Goal: Task Accomplishment & Management: Use online tool/utility

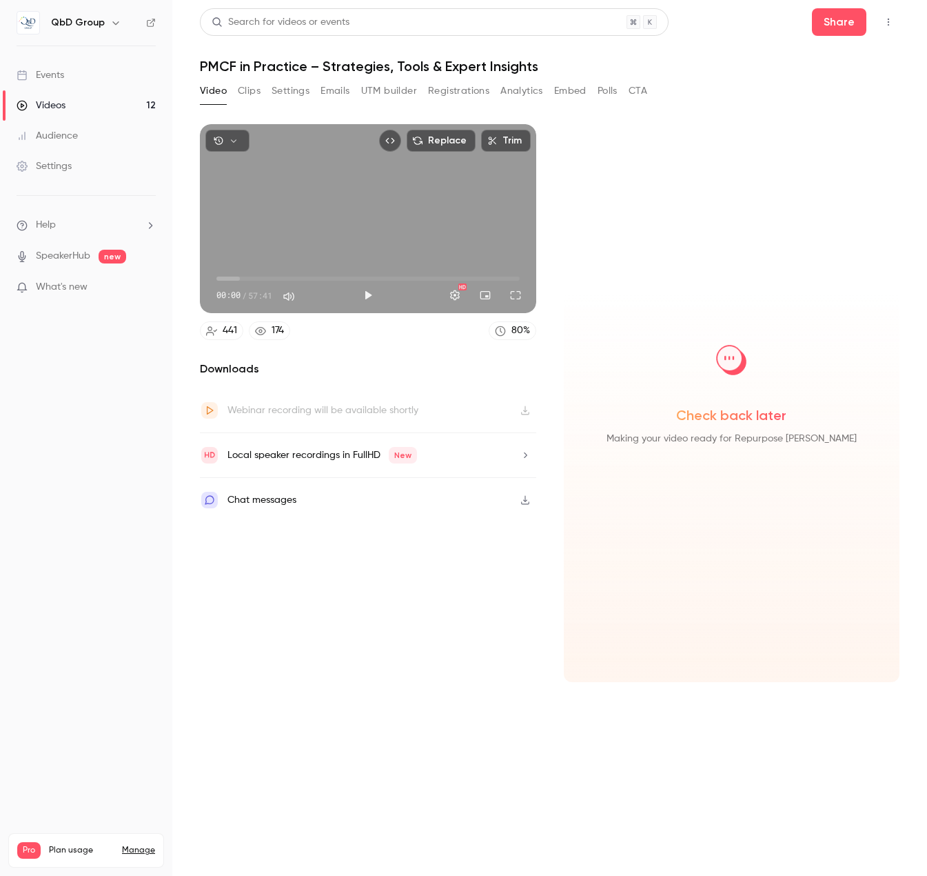
click at [403, 616] on div "Downloads Webinar recording will be available shortly Local speaker recordings …" at bounding box center [368, 521] width 336 height 321
drag, startPoint x: 509, startPoint y: 92, endPoint x: 516, endPoint y: 94, distance: 7.2
click at [510, 92] on button "Analytics" at bounding box center [522, 91] width 43 height 22
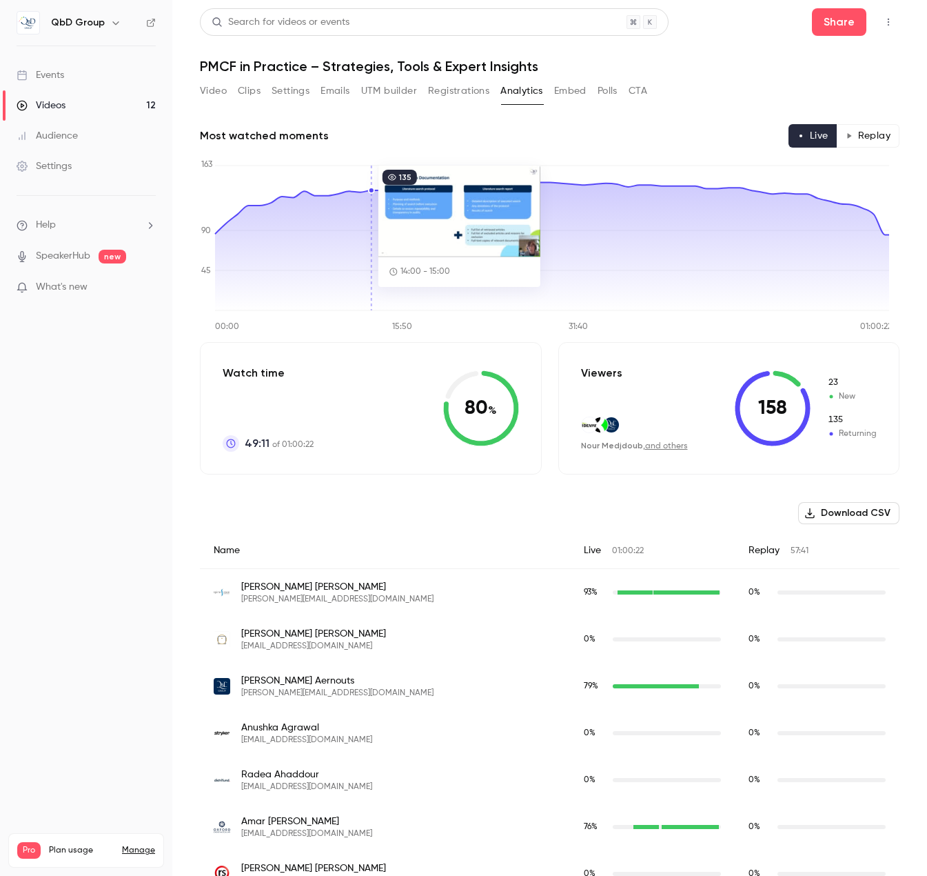
click at [457, 88] on button "Registrations" at bounding box center [458, 91] width 61 height 22
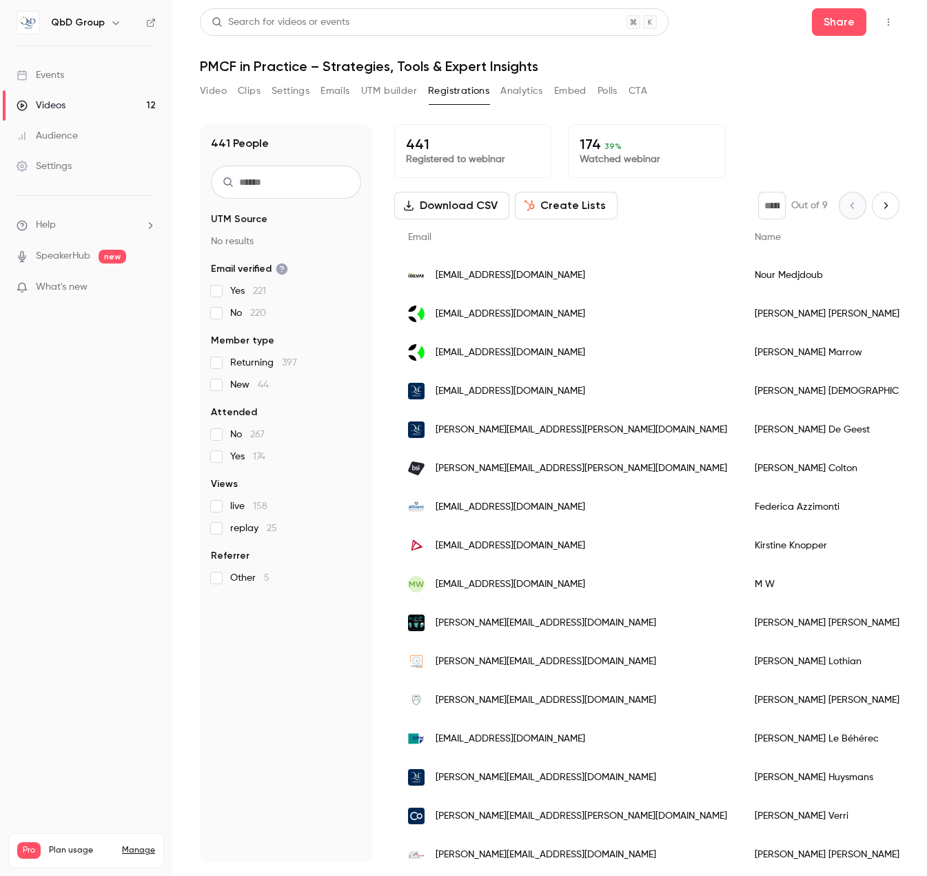
click at [393, 72] on h1 "PMCF in Practice – Strategies, Tools & Expert Insights" at bounding box center [550, 66] width 700 height 17
copy div "PMCF in Practice – Strategies, Tools & Expert Insights Video Clips Settings Ema…"
click at [243, 725] on div "441 People UTM Source No results Email verified Yes 221 No 220 Member type Retu…" at bounding box center [286, 493] width 172 height 738
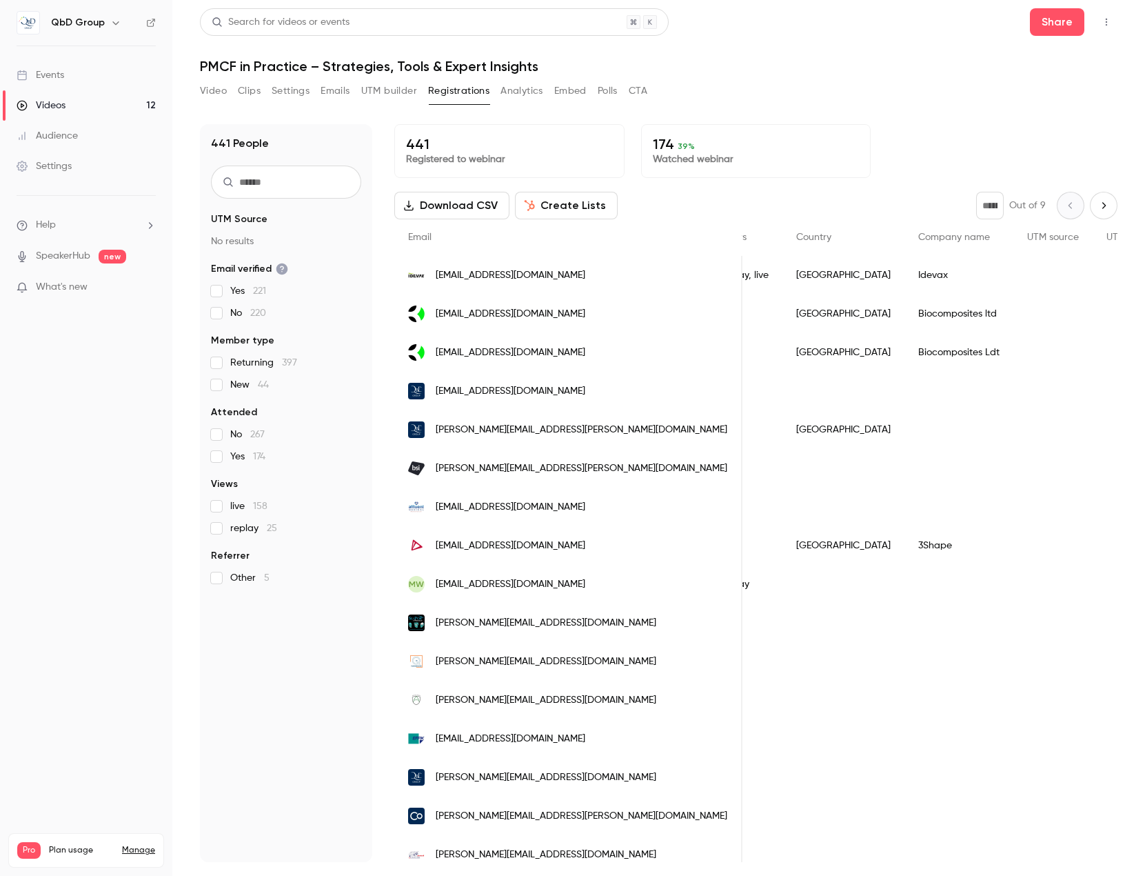
scroll to position [0, 483]
click at [577, 211] on button "Create Lists" at bounding box center [566, 206] width 103 height 28
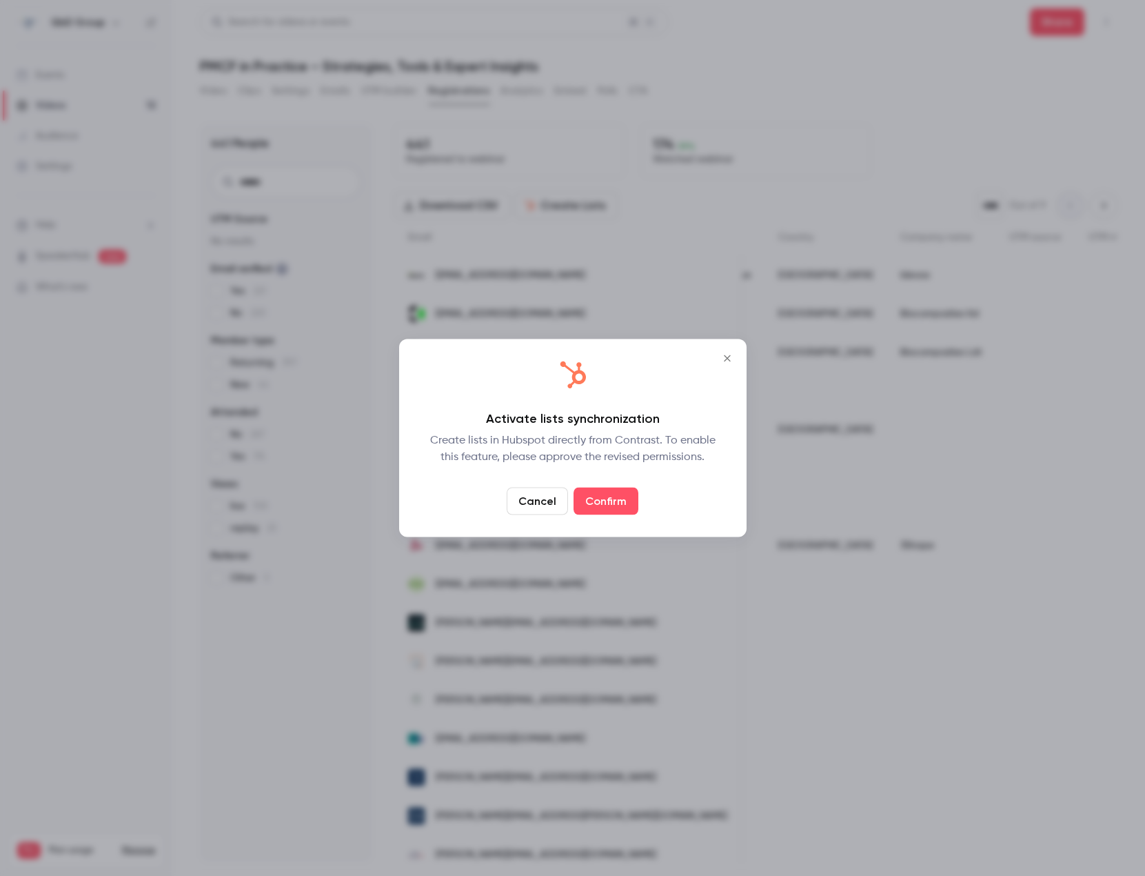
click at [604, 494] on link "Confirm" at bounding box center [606, 501] width 65 height 28
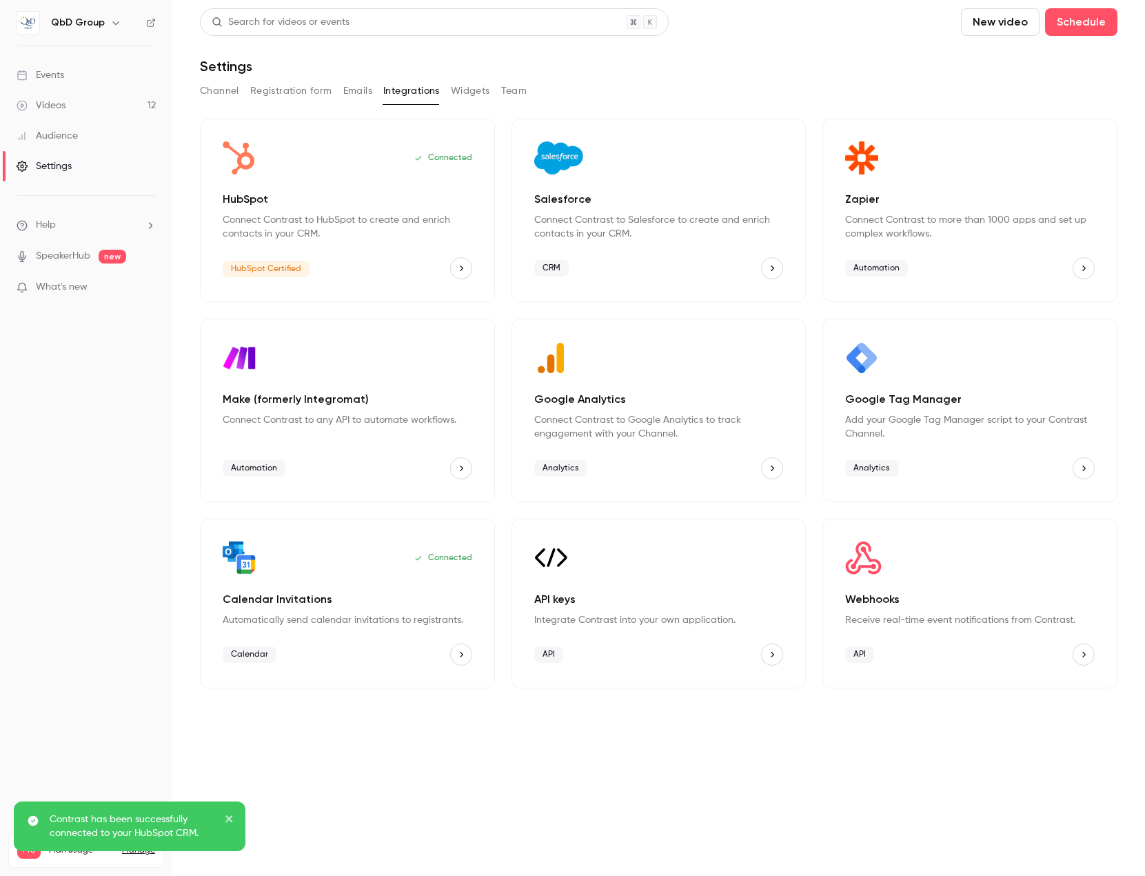
click at [317, 168] on div "Connected" at bounding box center [348, 157] width 250 height 33
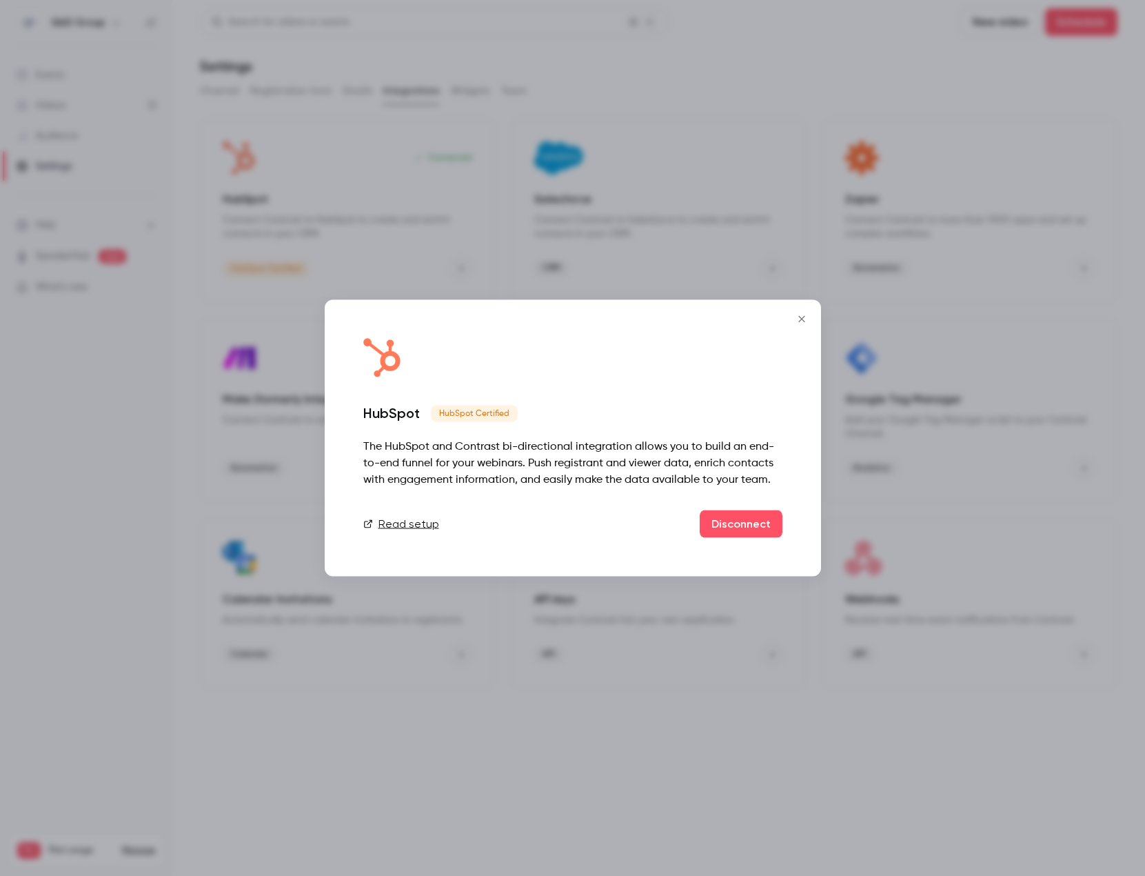
click at [802, 323] on icon "Close" at bounding box center [801, 319] width 17 height 11
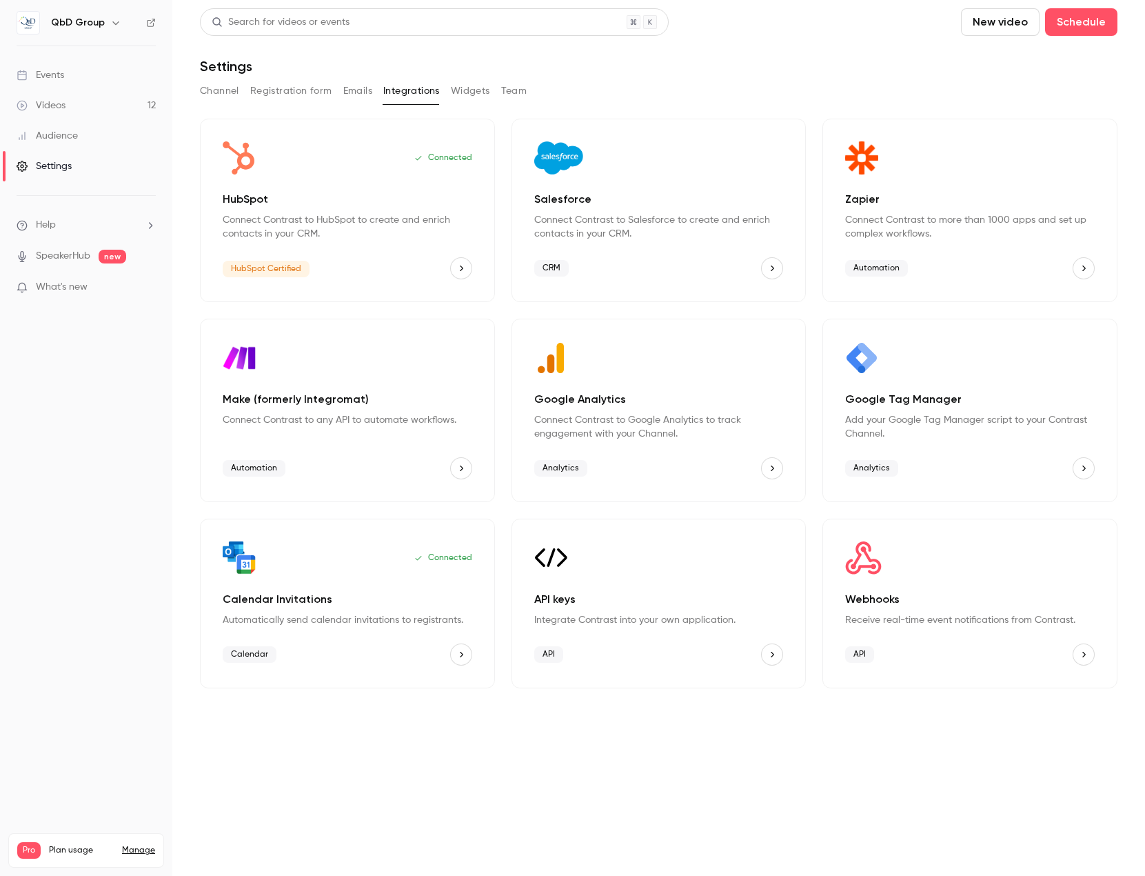
click at [1090, 85] on div "Channel Registration form Emails Integrations Widgets Team" at bounding box center [659, 91] width 918 height 22
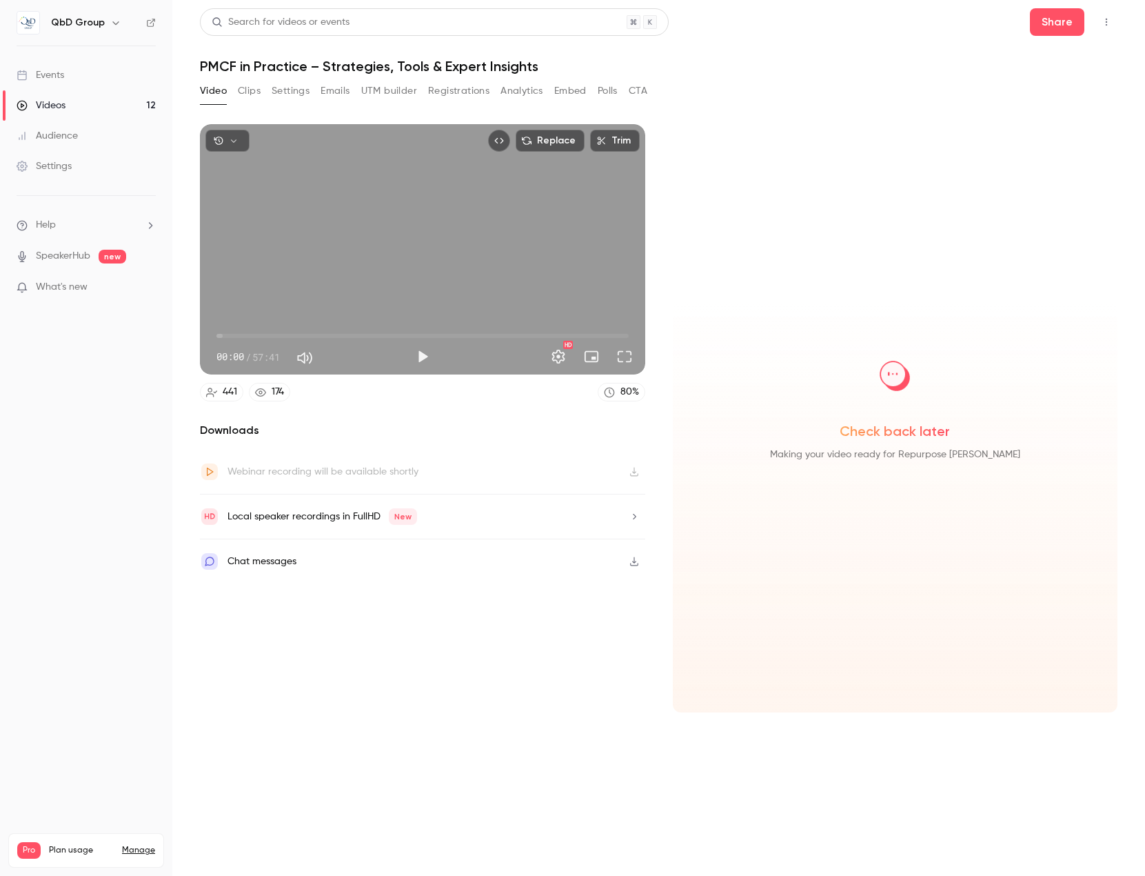
drag, startPoint x: 215, startPoint y: 79, endPoint x: 207, endPoint y: 71, distance: 11.2
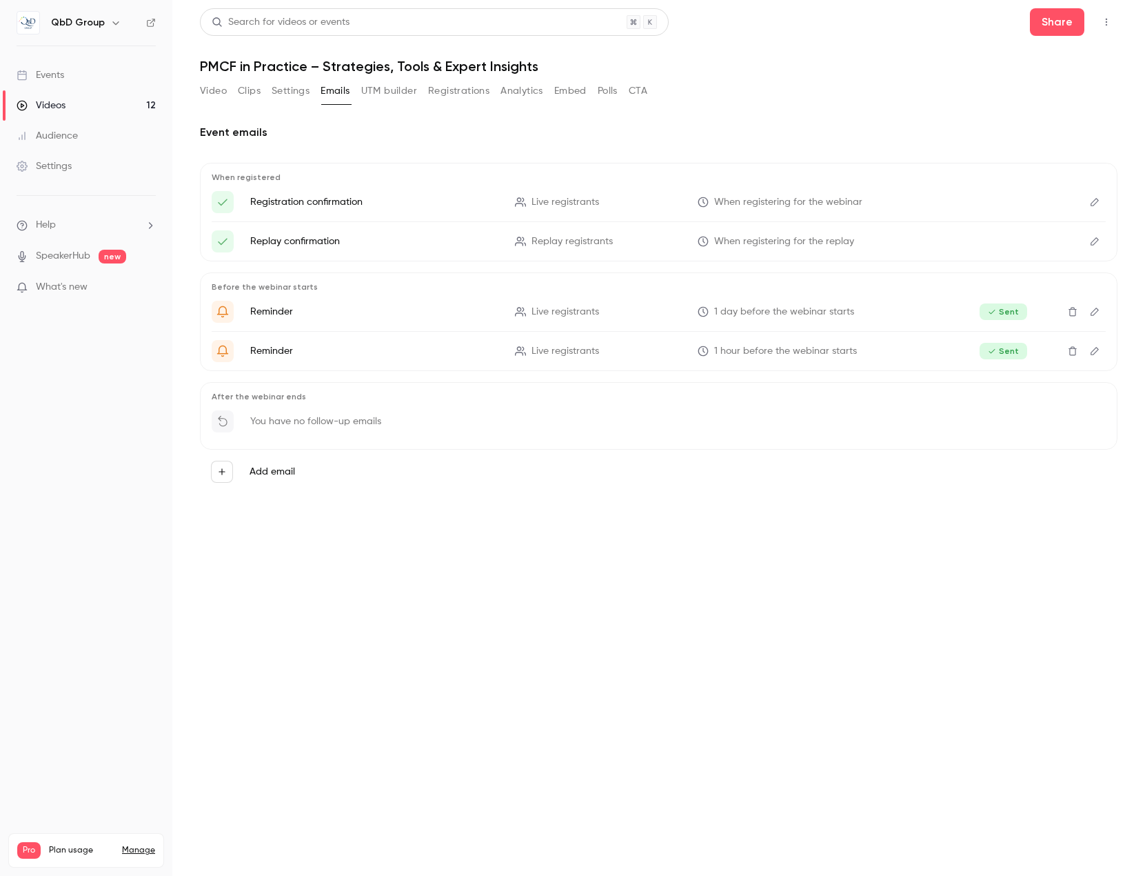
click at [85, 104] on link "Videos 12" at bounding box center [86, 105] width 172 height 30
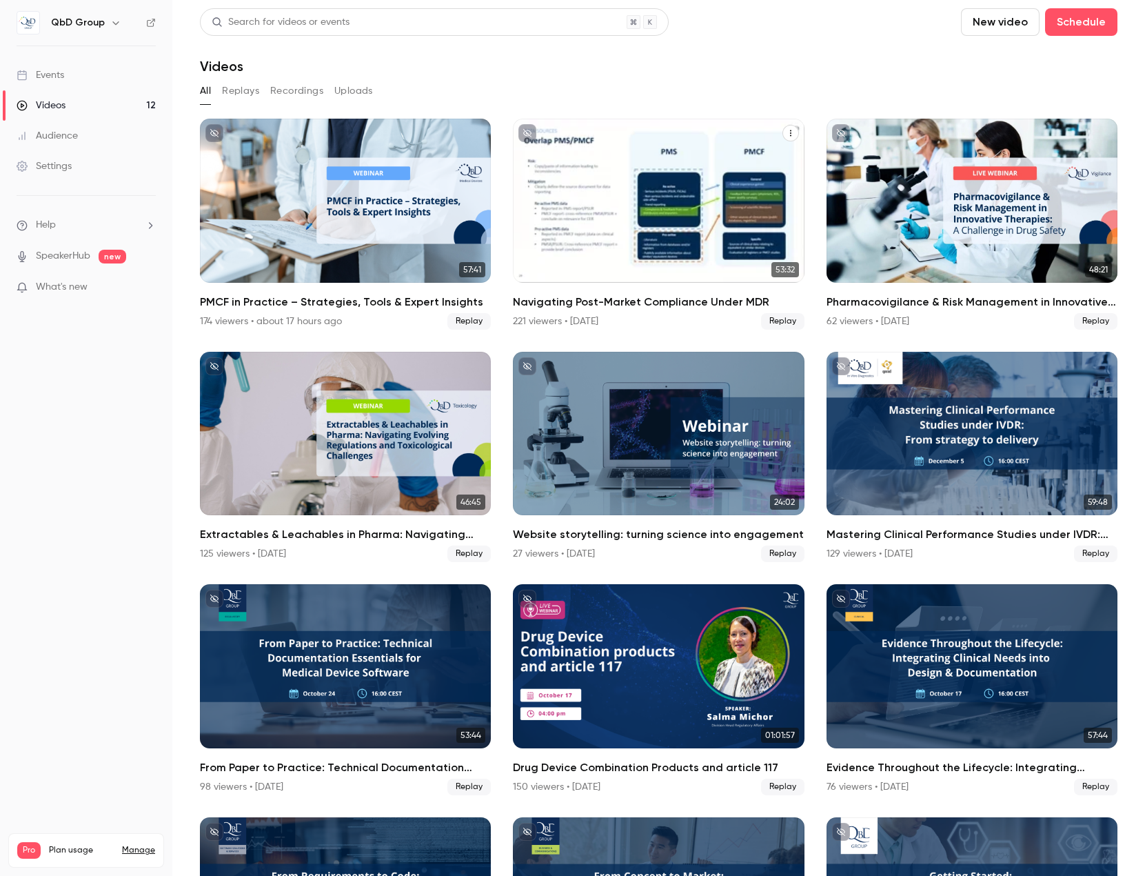
click at [707, 214] on div "Navigating Post-Market Compliance Under MDR" at bounding box center [658, 201] width 291 height 164
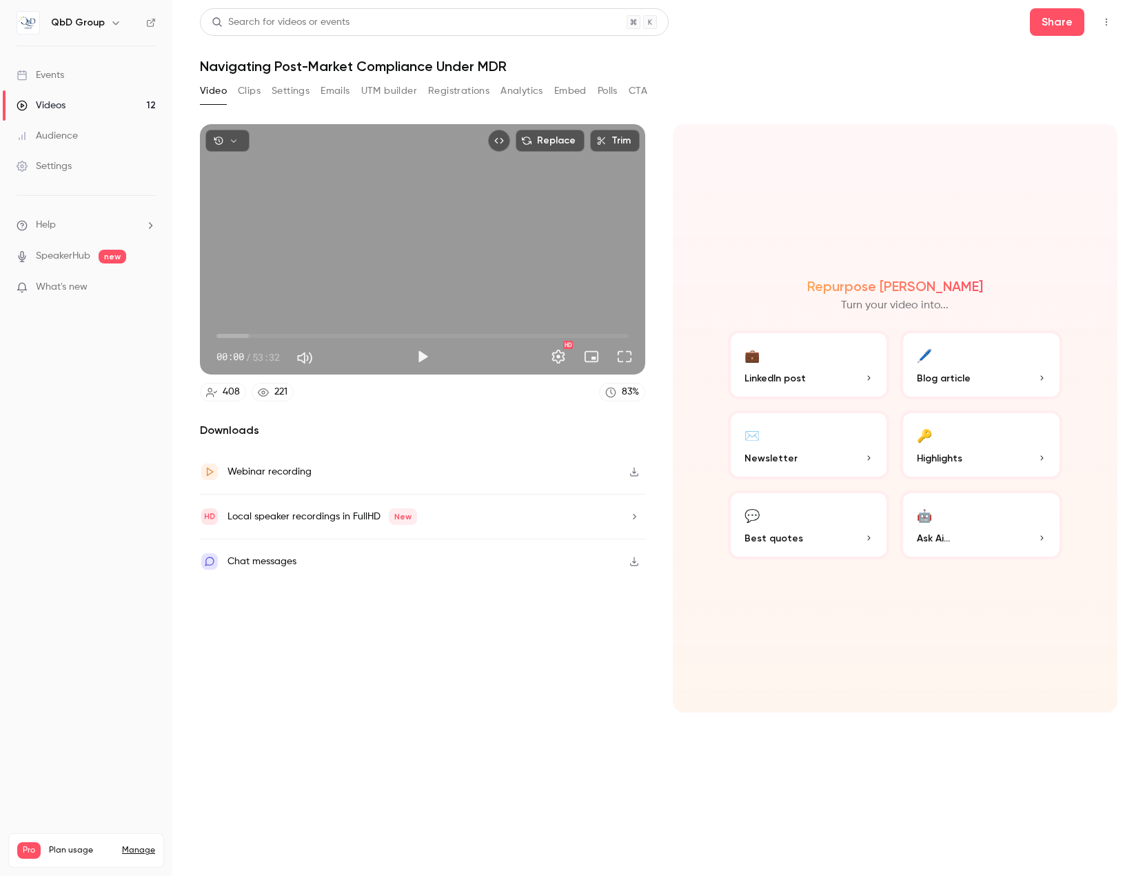
click at [289, 92] on button "Settings" at bounding box center [291, 91] width 38 height 22
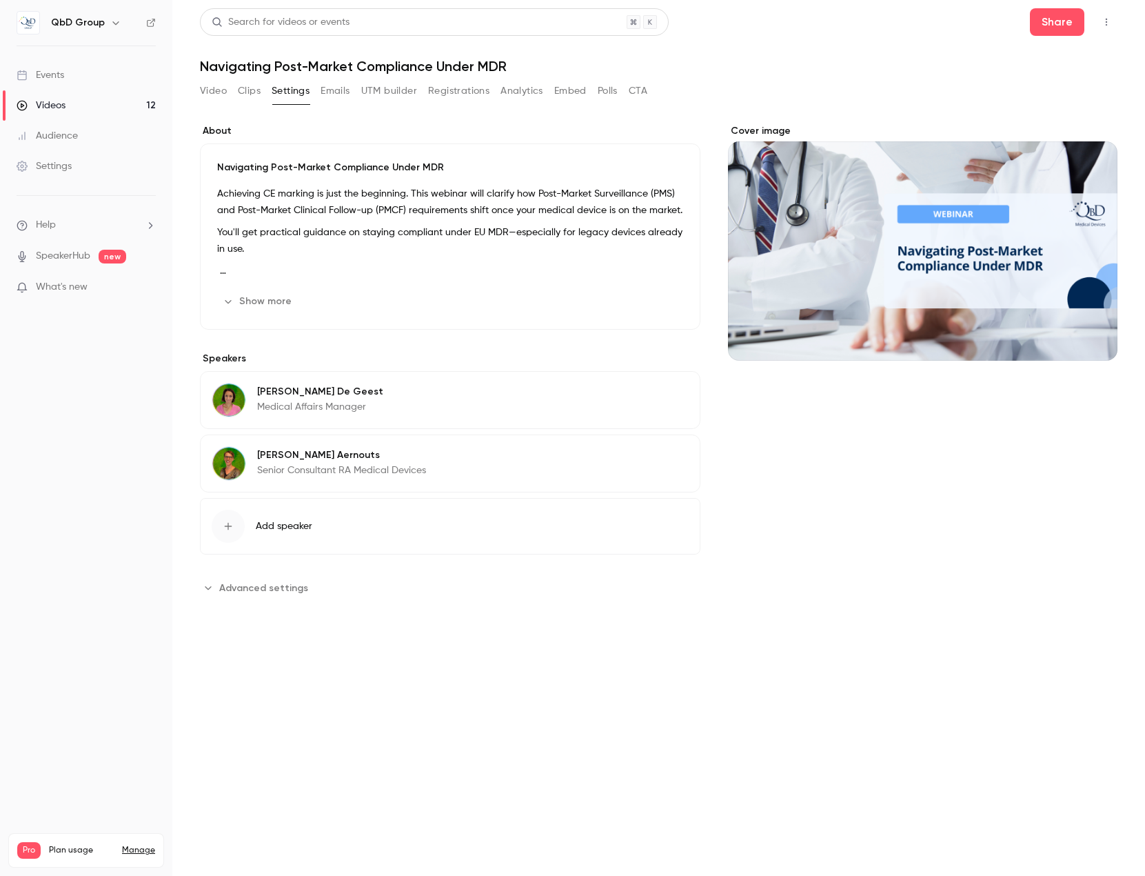
click at [383, 90] on button "UTM builder" at bounding box center [389, 91] width 56 height 22
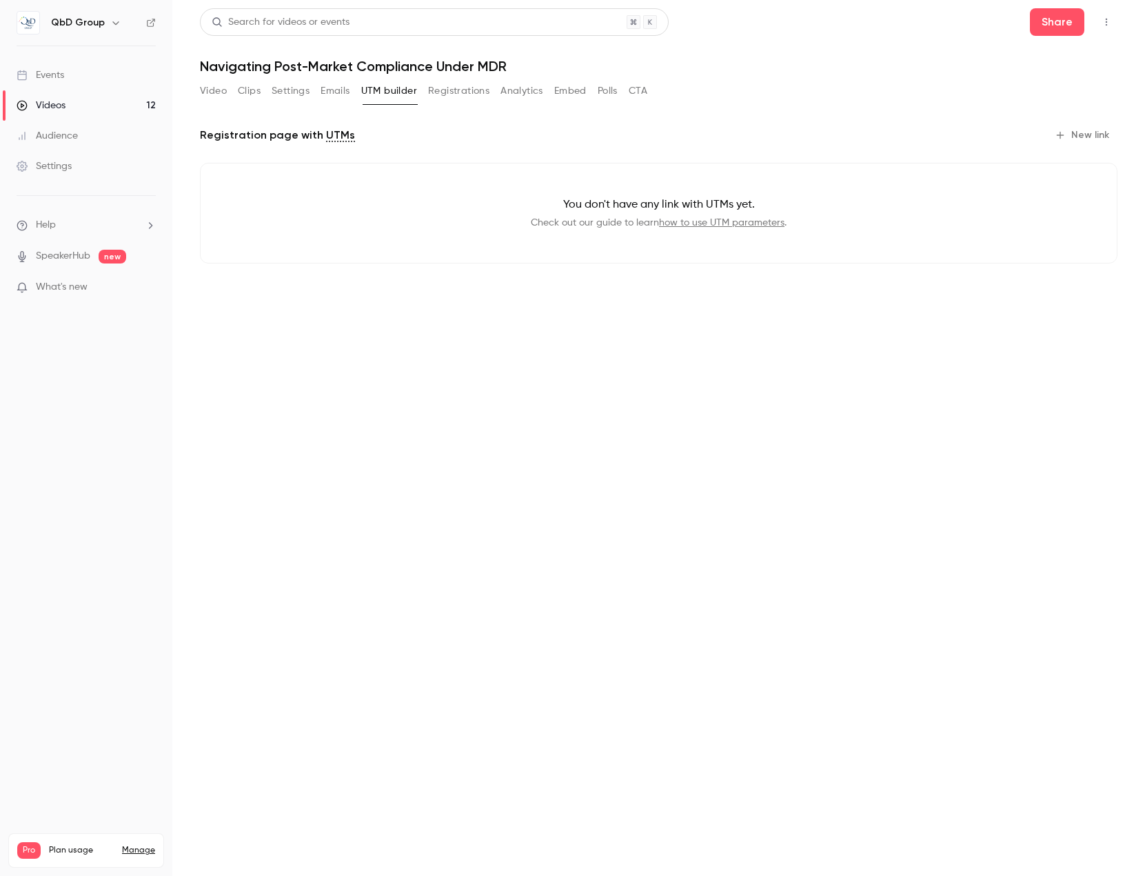
click at [466, 92] on button "Registrations" at bounding box center [458, 91] width 61 height 22
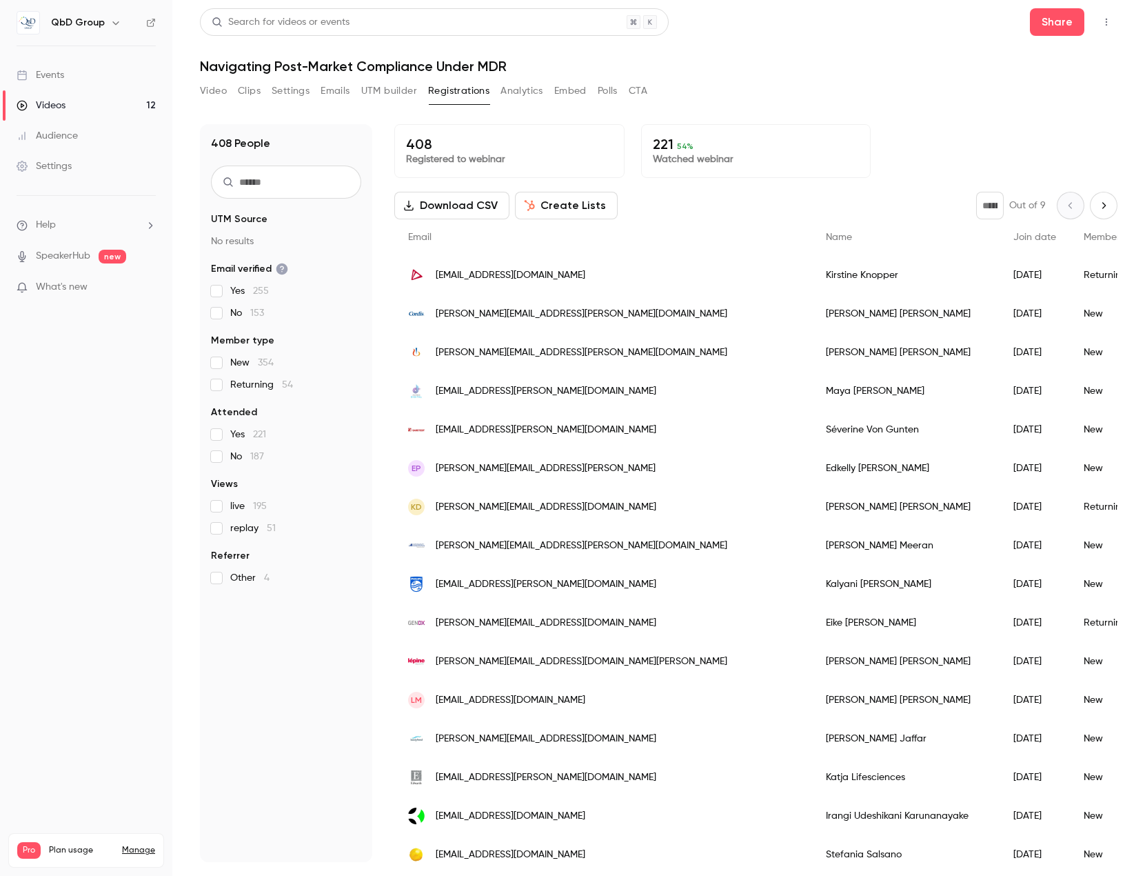
click at [321, 69] on h1 "Navigating Post-Market Compliance Under MDR" at bounding box center [659, 66] width 918 height 17
click at [320, 69] on h1 "Navigating Post-Market Compliance Under MDR" at bounding box center [659, 66] width 918 height 17
copy div "Navigating Post-Market Compliance Under MDR Video Clips Settings Emails UTM bui…"
click at [274, 678] on div "408 People UTM Source No results Email verified Yes 255 No 153 Member type New …" at bounding box center [286, 493] width 172 height 738
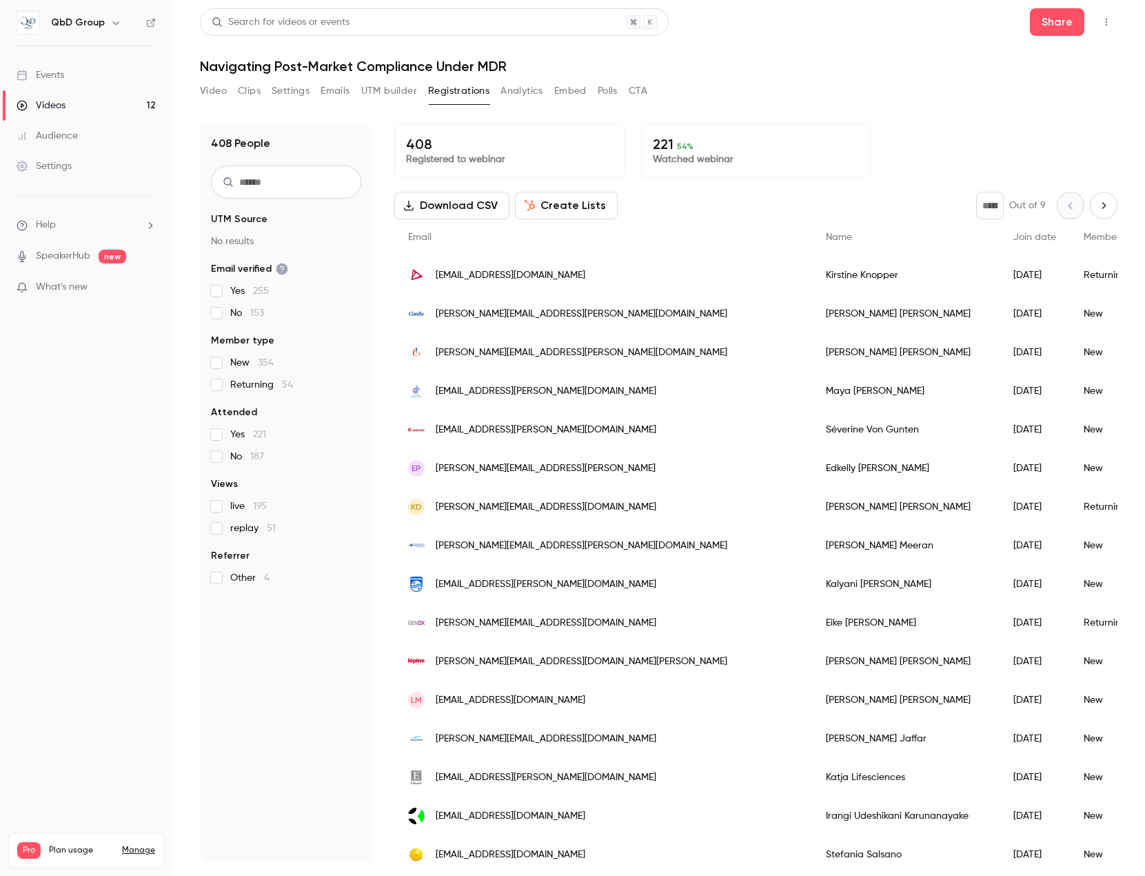
click at [336, 73] on h1 "Navigating Post-Market Compliance Under MDR" at bounding box center [659, 66] width 918 height 17
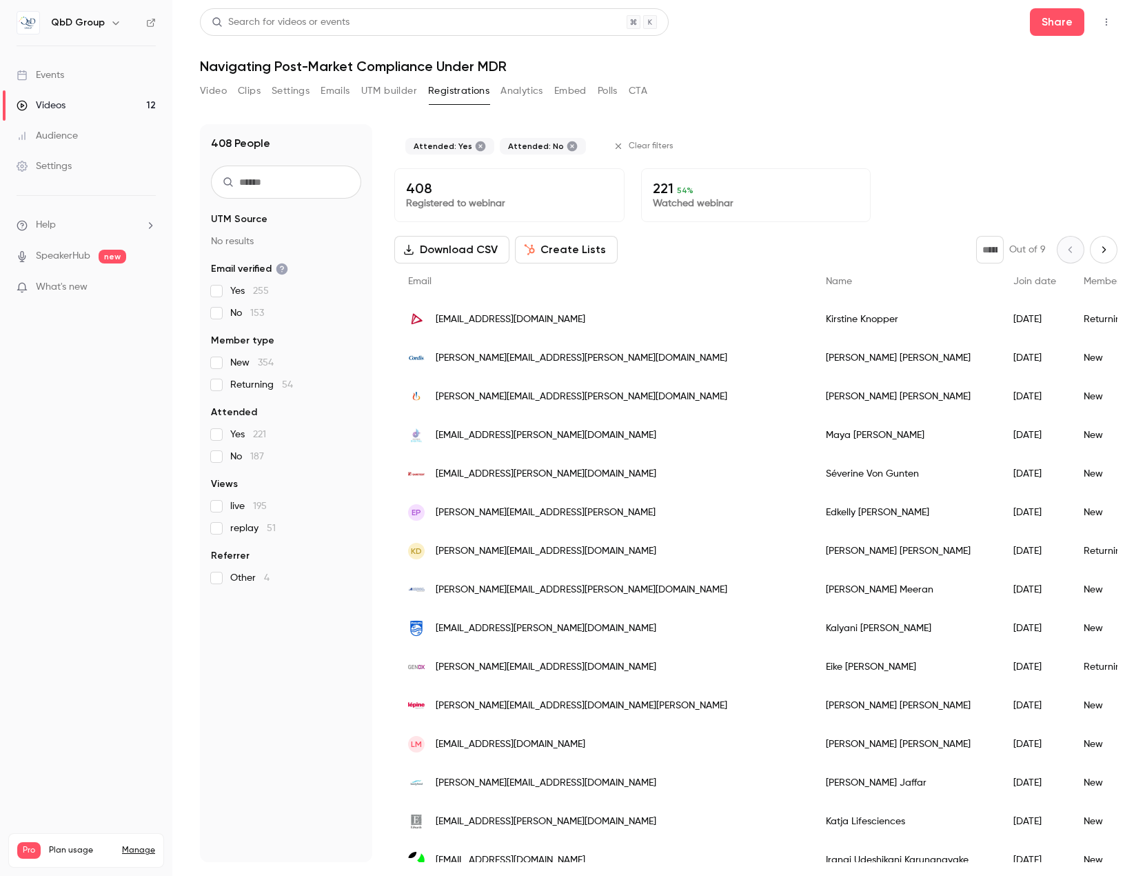
click at [557, 154] on div "Attended: No" at bounding box center [543, 146] width 86 height 17
click at [567, 144] on icon at bounding box center [572, 146] width 10 height 10
click at [476, 149] on icon at bounding box center [481, 146] width 10 height 10
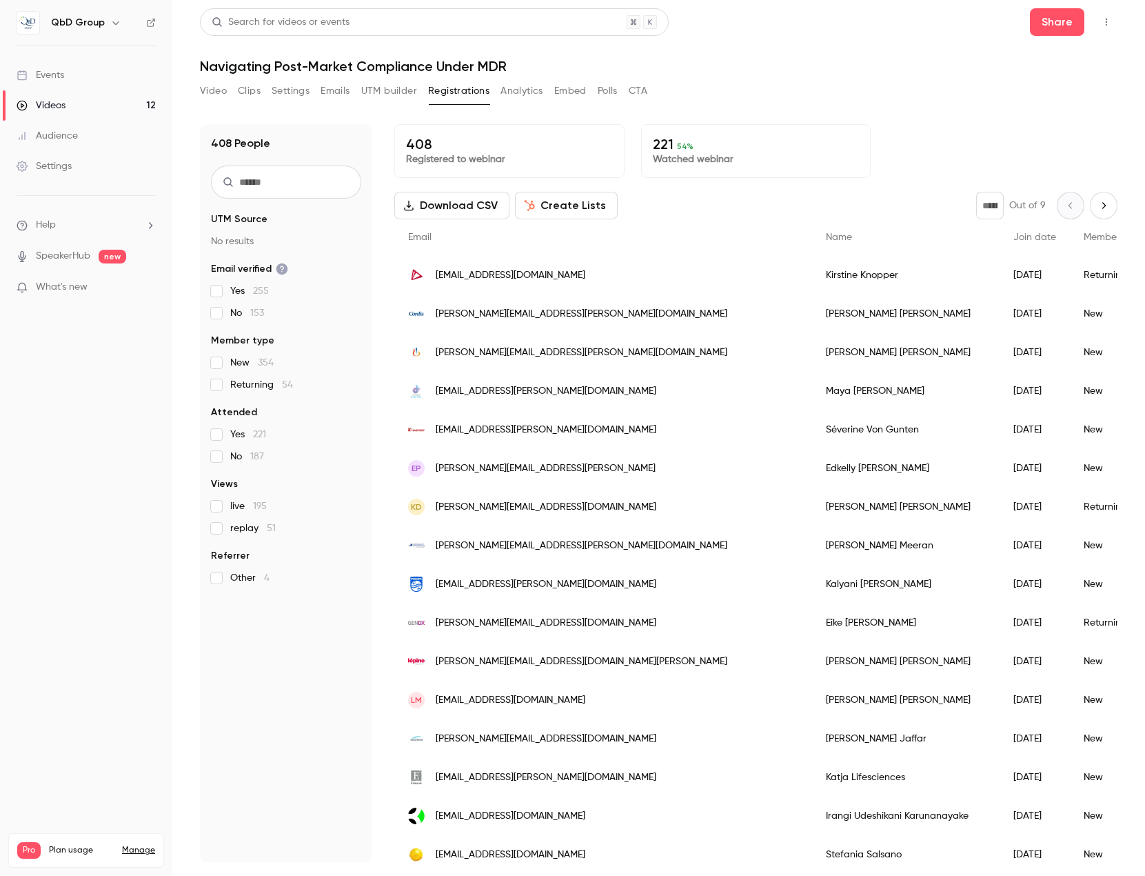
click at [817, 112] on div "408 People UTM Source No results Email verified Yes 255 No 153 Member type New …" at bounding box center [659, 485] width 918 height 754
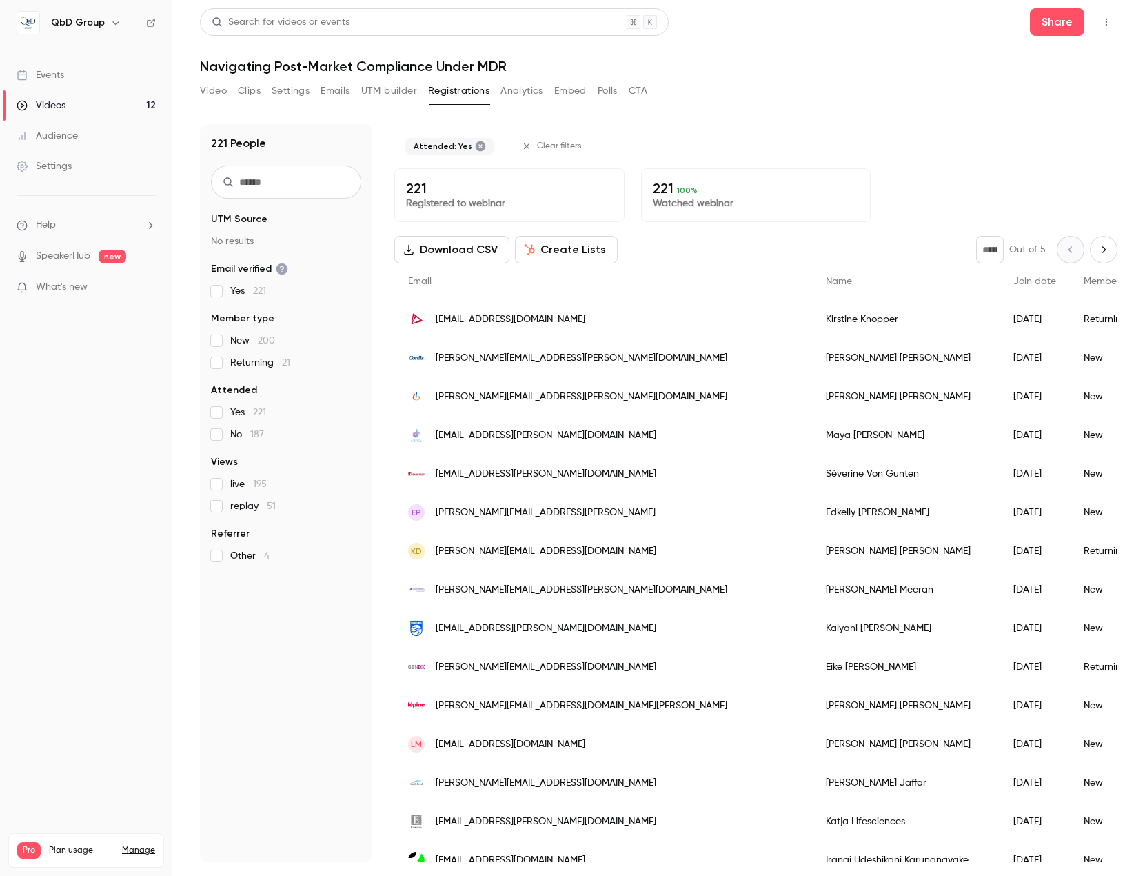
click at [476, 143] on icon at bounding box center [481, 146] width 10 height 10
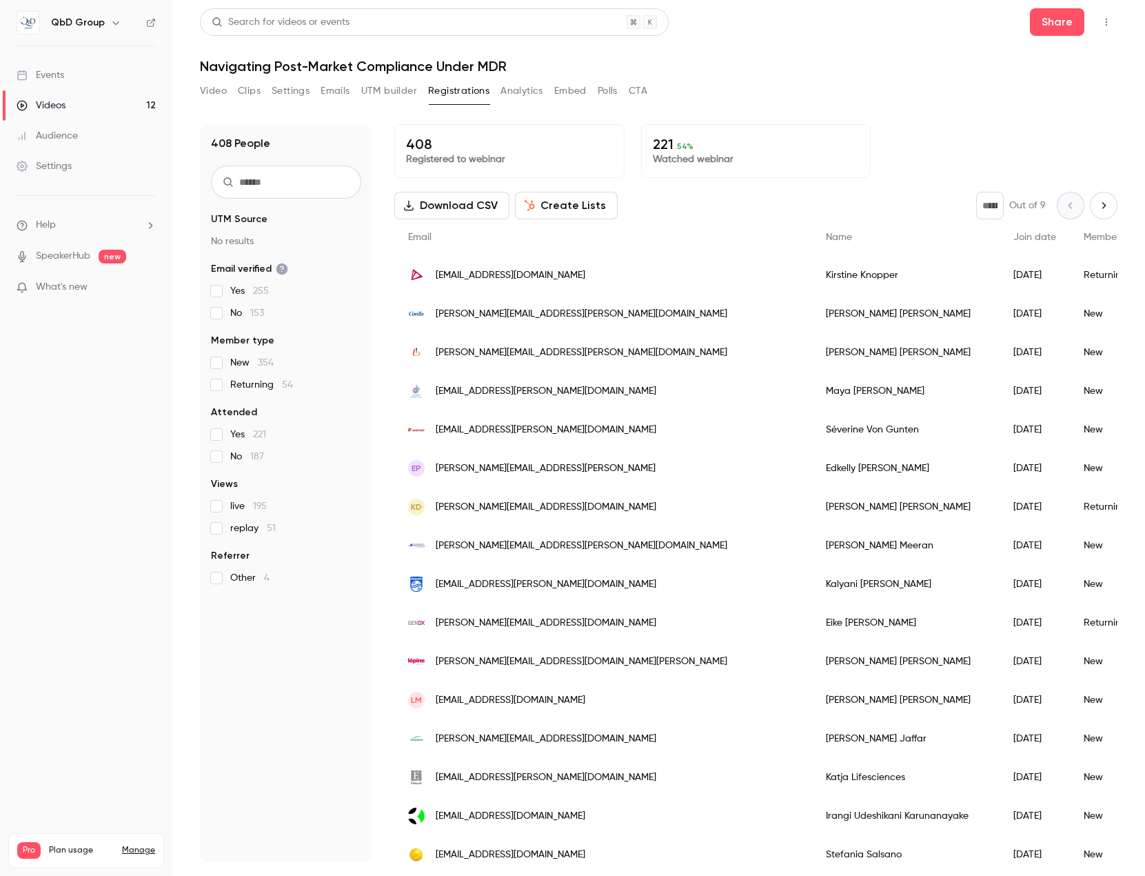
click at [563, 212] on button "Create Lists" at bounding box center [566, 206] width 103 height 28
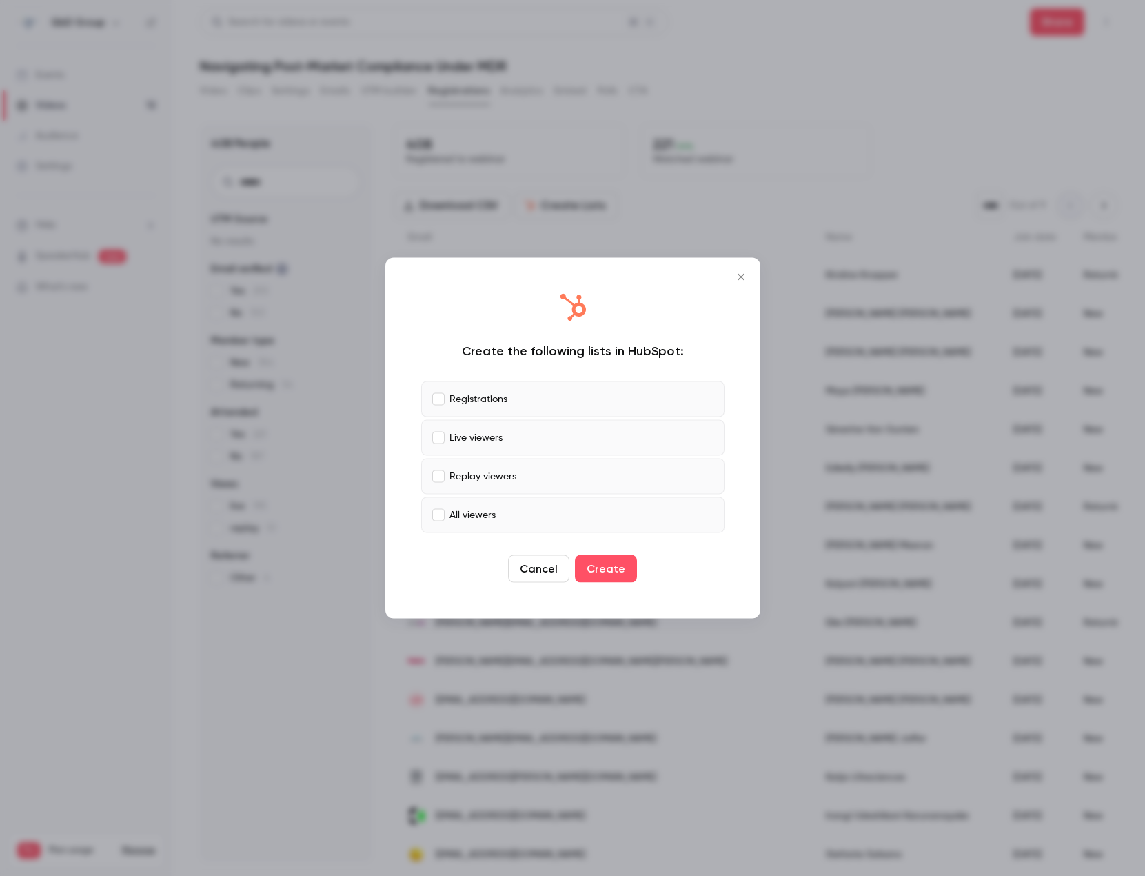
click at [525, 475] on label "Replay viewers" at bounding box center [572, 476] width 303 height 36
drag, startPoint x: 491, startPoint y: 518, endPoint x: 490, endPoint y: 508, distance: 9.7
click at [492, 518] on p "All viewers" at bounding box center [472, 514] width 46 height 14
click at [484, 520] on p "All viewers" at bounding box center [472, 514] width 46 height 14
click at [482, 475] on p "Replay viewers" at bounding box center [482, 476] width 67 height 14
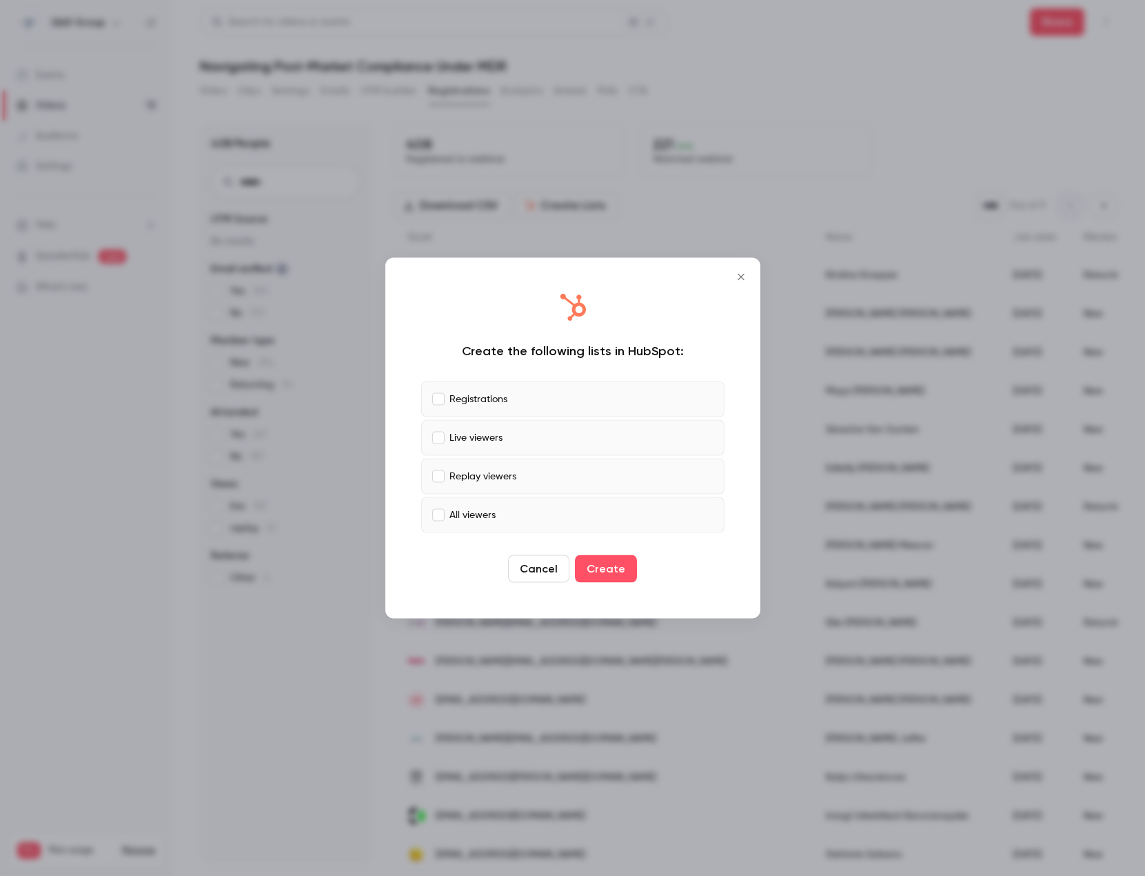
click at [476, 436] on p "Live viewers" at bounding box center [475, 437] width 53 height 14
click at [478, 466] on label "Replay viewers" at bounding box center [572, 476] width 303 height 36
click at [554, 474] on label "Replay viewers" at bounding box center [572, 476] width 303 height 36
click at [620, 567] on button "Create" at bounding box center [606, 569] width 62 height 28
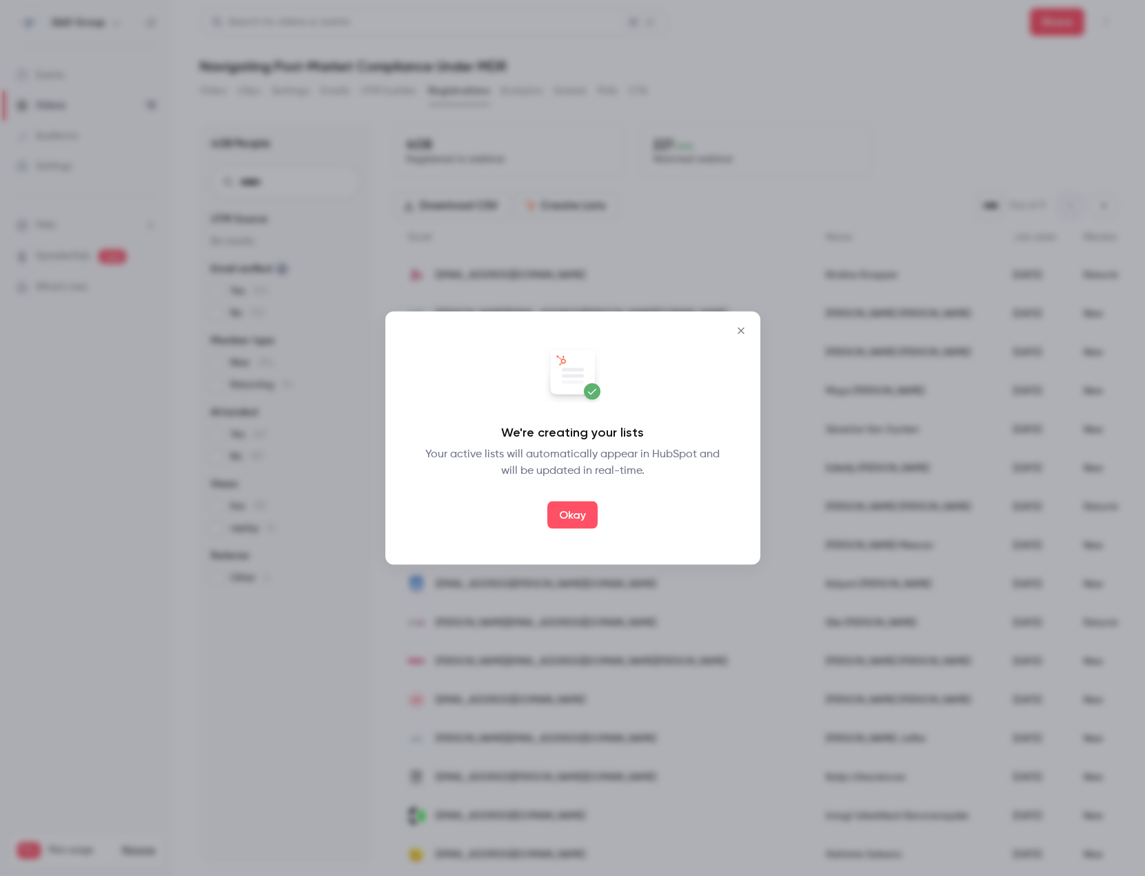
click at [583, 523] on button "Okay" at bounding box center [572, 515] width 50 height 28
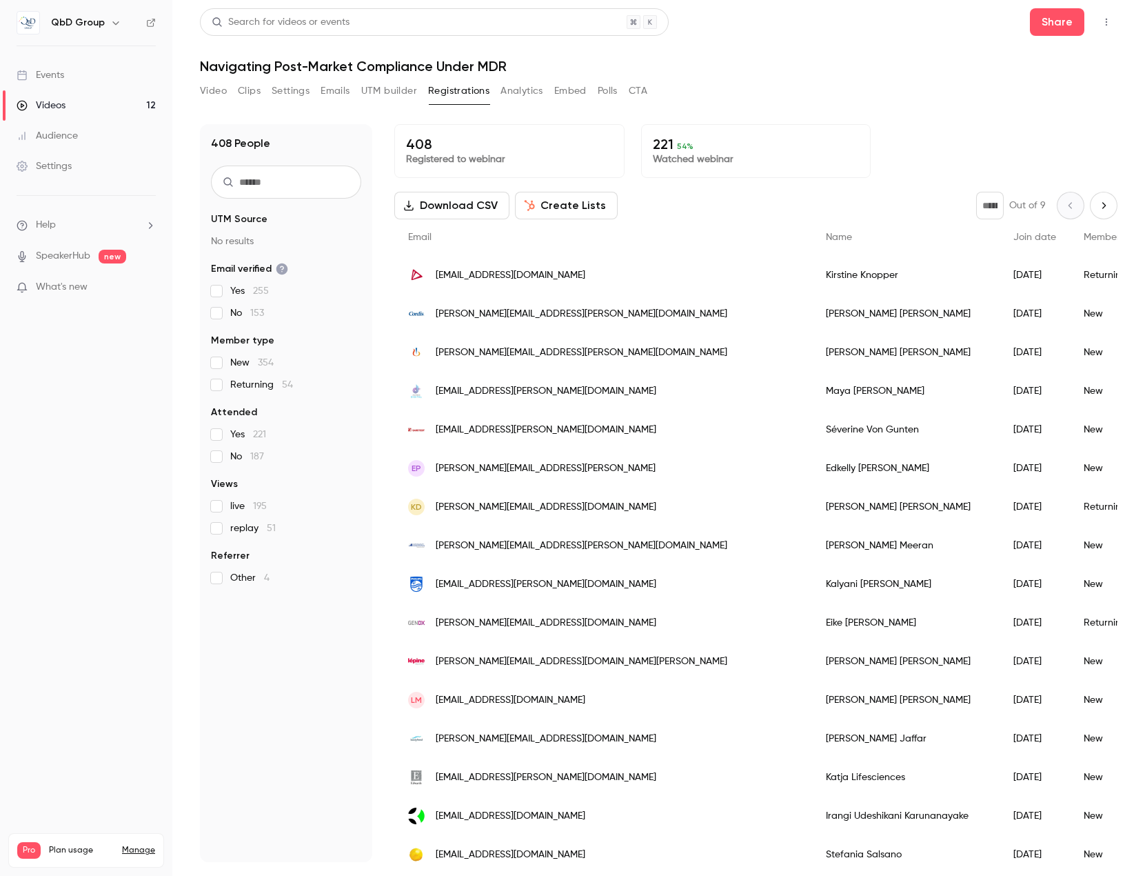
click at [142, 486] on nav "QbD Group Events Videos 12 Audience Settings Help SpeakerHub new What's new Pro…" at bounding box center [86, 438] width 172 height 876
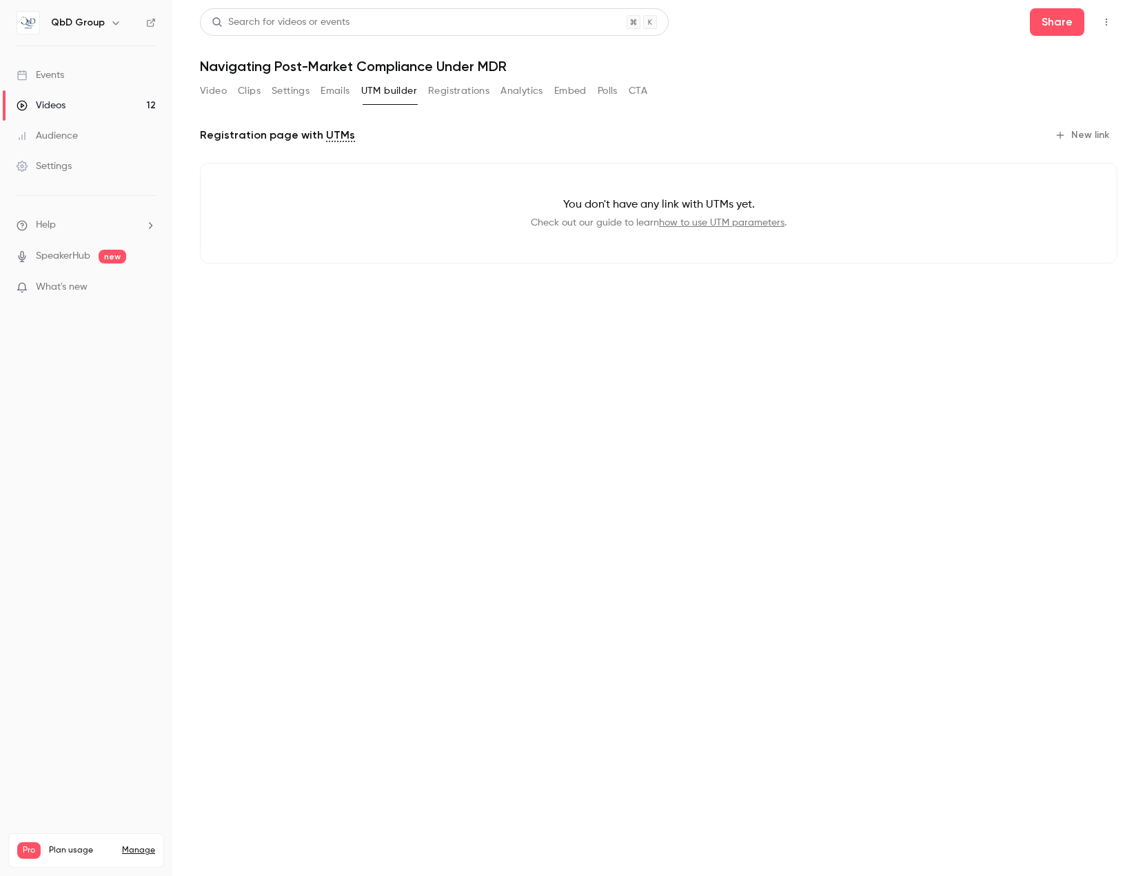
click at [89, 115] on link "Videos 12" at bounding box center [86, 105] width 172 height 30
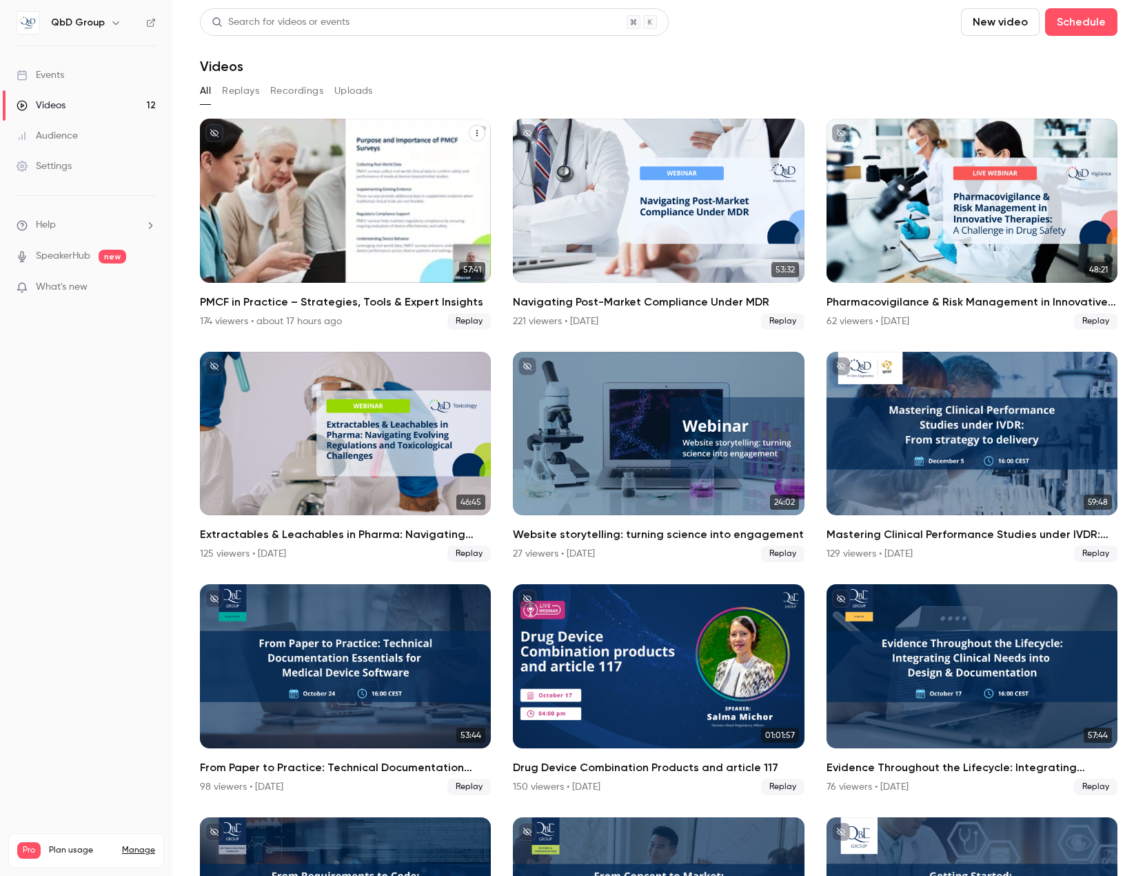
click at [313, 198] on div "PMCF in Practice – Strategies, Tools & Expert Insights" at bounding box center [345, 201] width 291 height 164
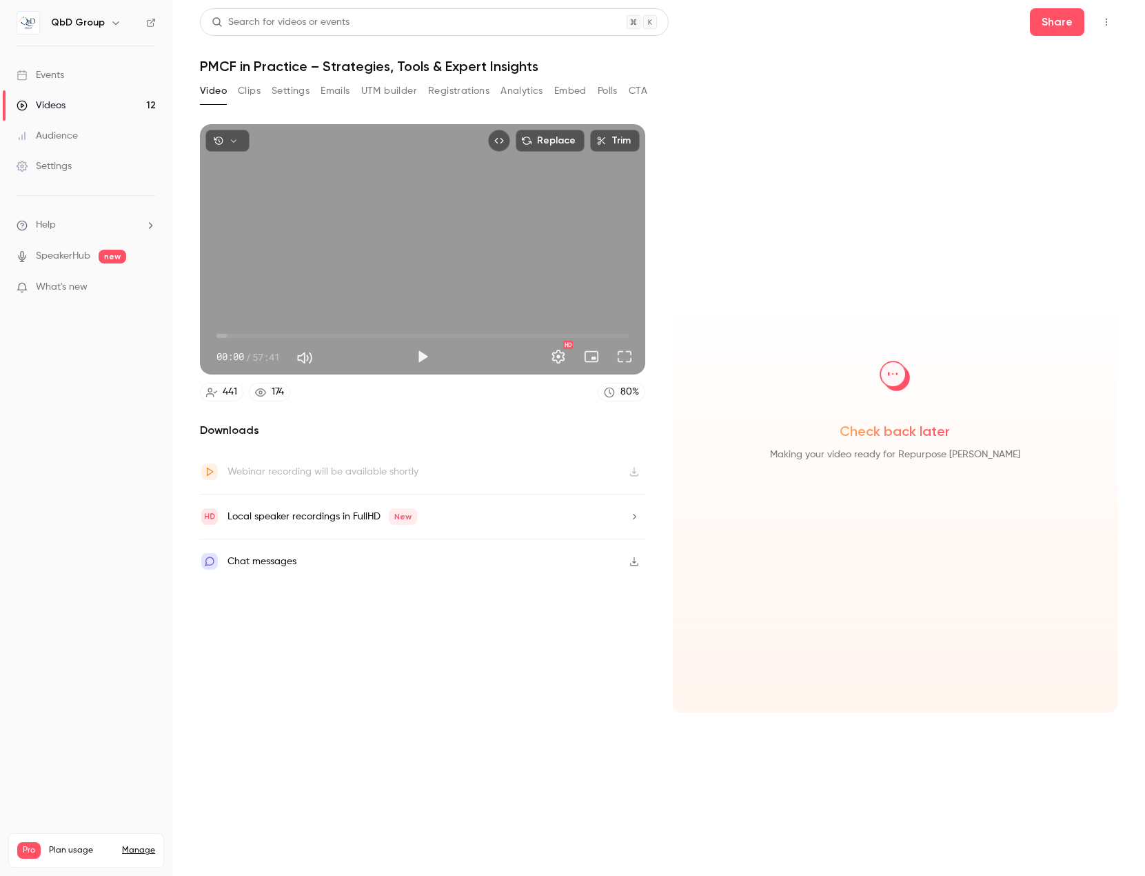
click at [82, 132] on link "Audience" at bounding box center [86, 136] width 172 height 30
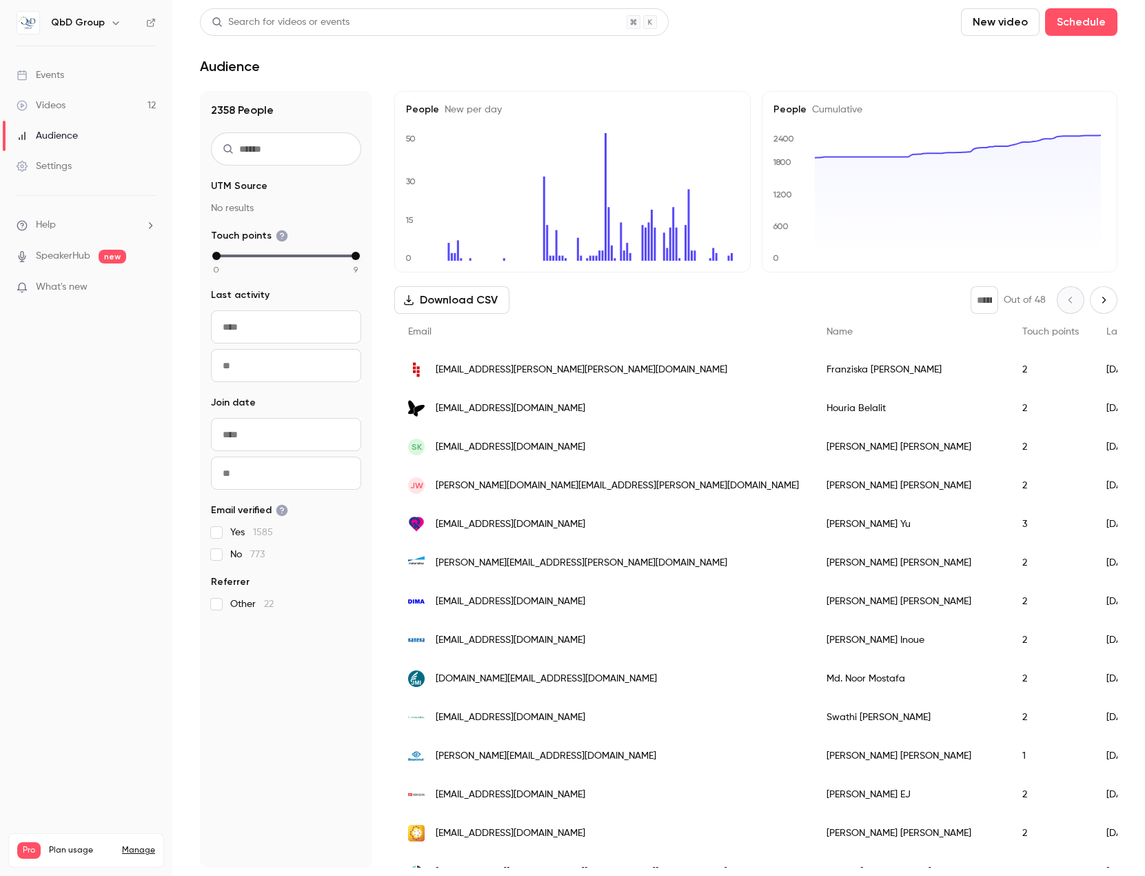
drag, startPoint x: 151, startPoint y: 112, endPoint x: 143, endPoint y: 115, distance: 8.7
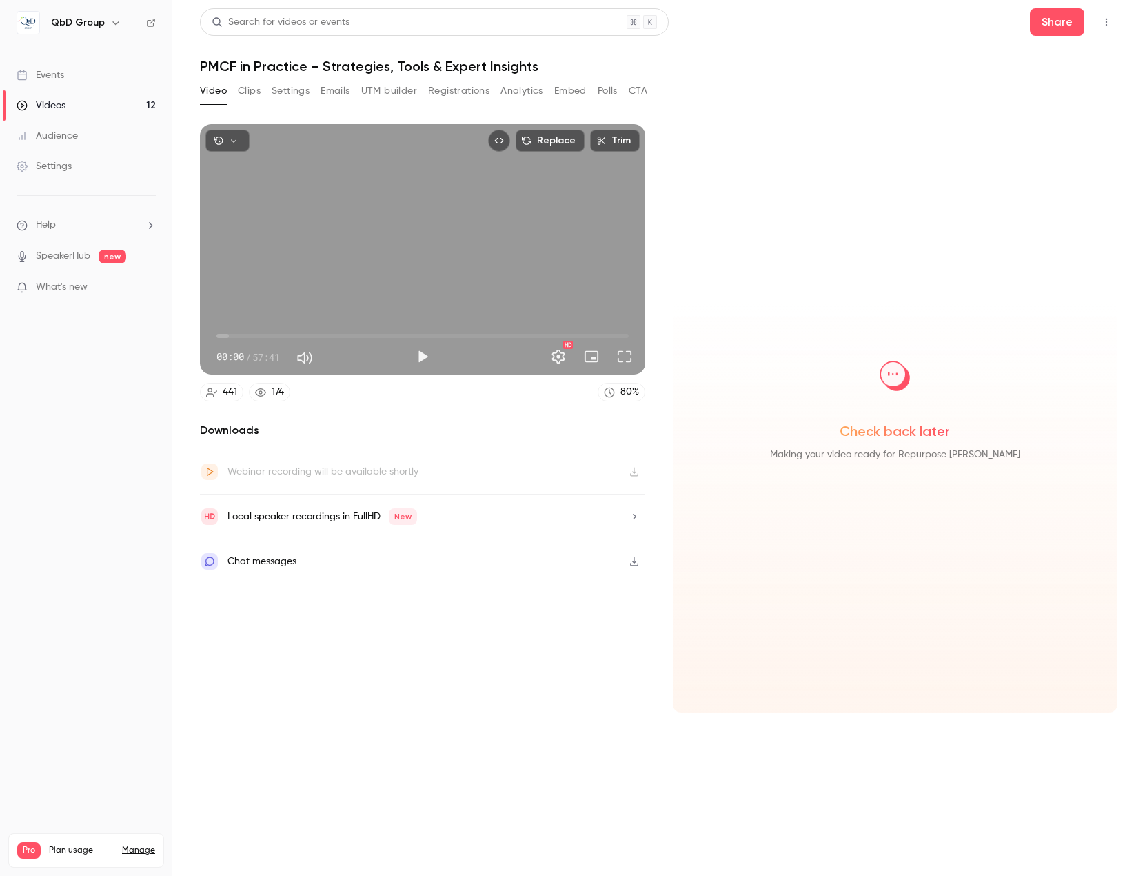
click at [449, 92] on button "Registrations" at bounding box center [458, 91] width 61 height 22
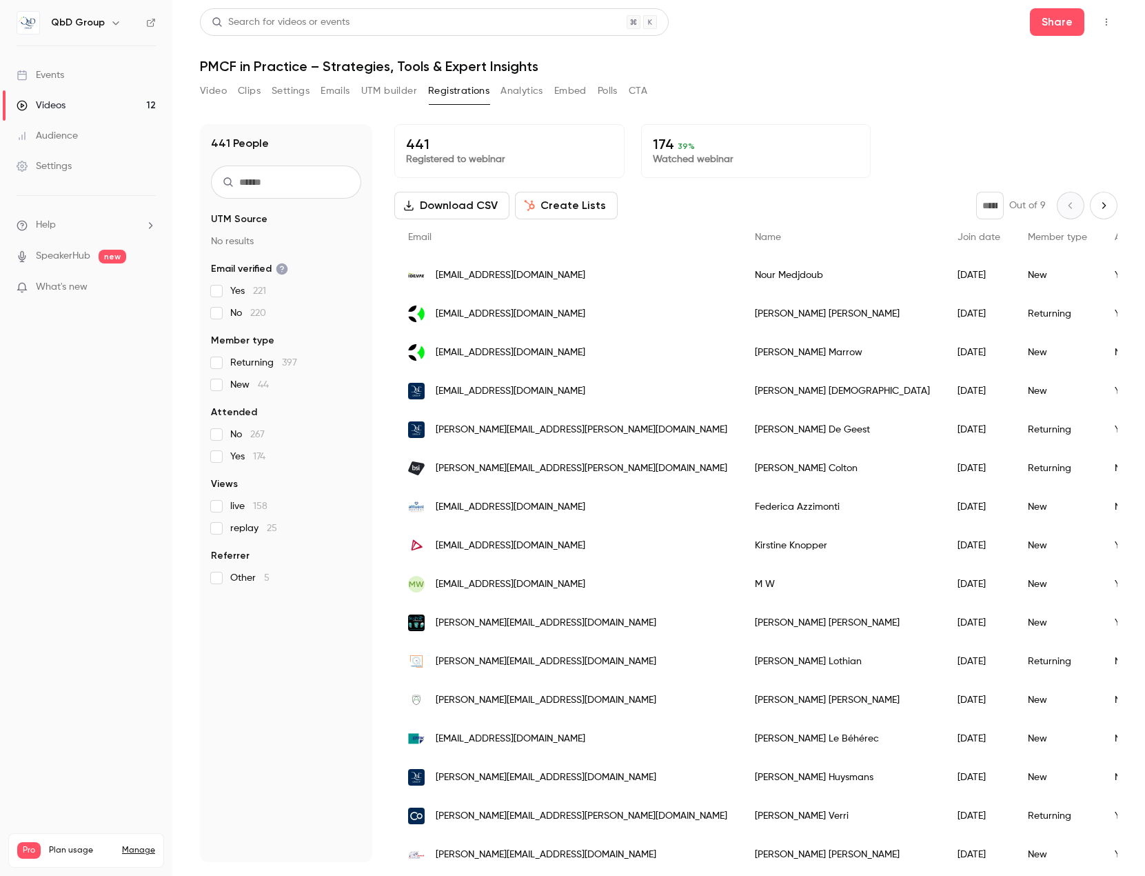
click at [569, 207] on button "Create Lists" at bounding box center [566, 206] width 103 height 28
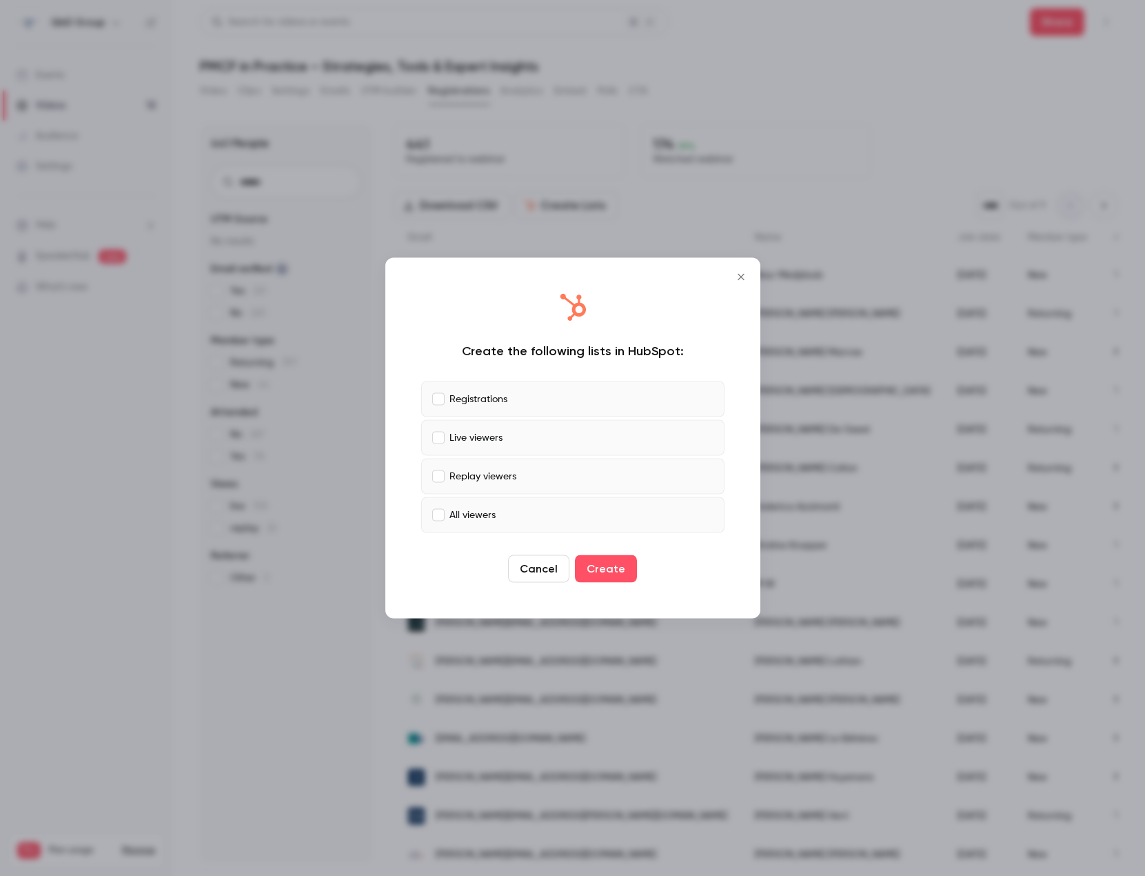
click at [478, 481] on p "Replay viewers" at bounding box center [482, 476] width 67 height 14
click at [476, 434] on p "Live viewers" at bounding box center [475, 437] width 53 height 14
click at [446, 478] on label "Replay viewers" at bounding box center [572, 476] width 303 height 36
click at [432, 474] on label "Replay viewers" at bounding box center [572, 476] width 303 height 36
click at [610, 574] on button "Create" at bounding box center [606, 569] width 62 height 28
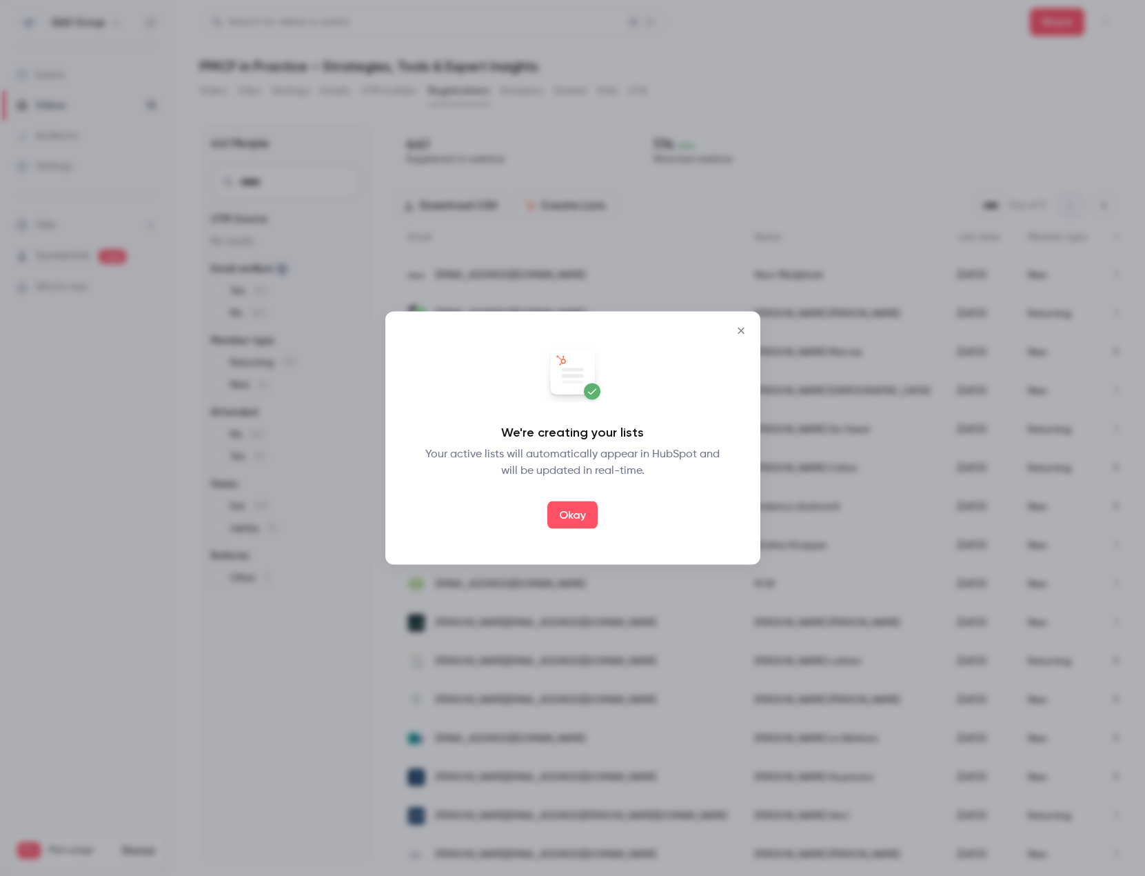
click at [580, 528] on button "Okay" at bounding box center [572, 515] width 50 height 28
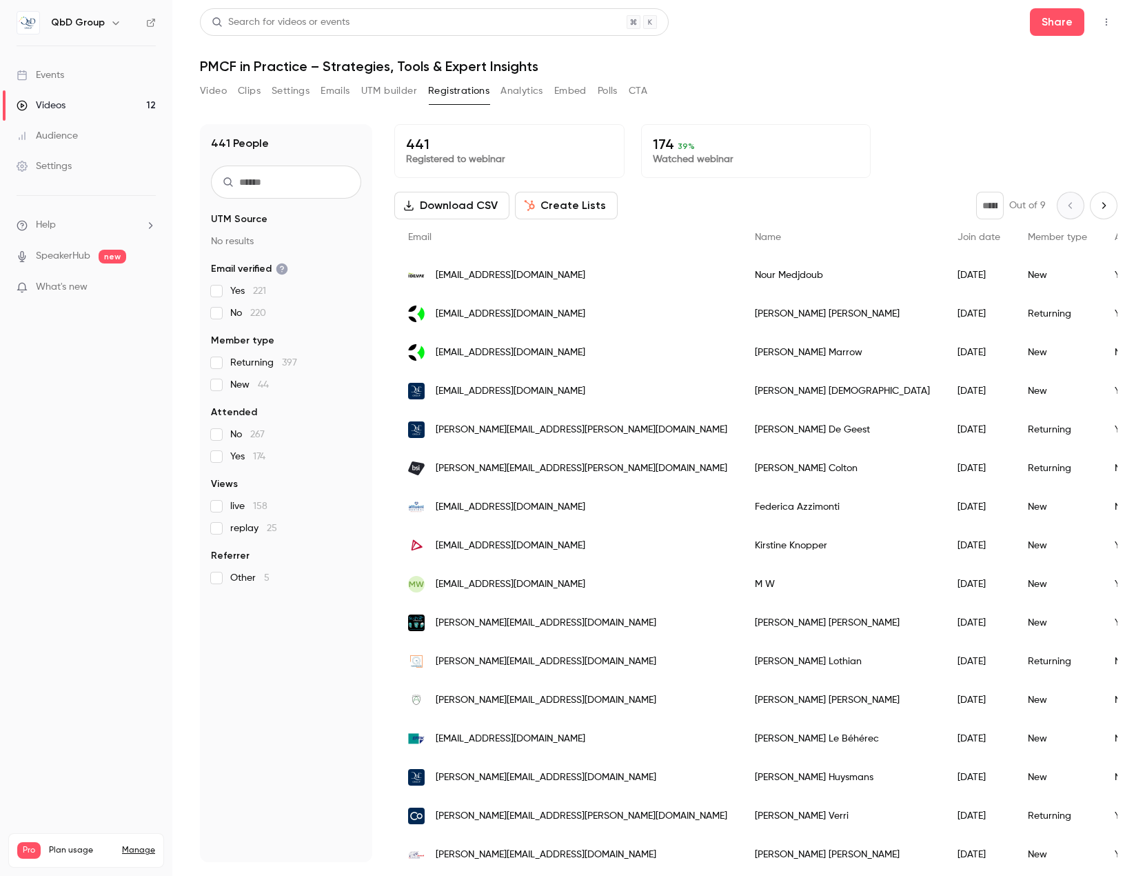
click at [290, 642] on div "441 People UTM Source No results Email verified Yes 221 No 220 Member type Retu…" at bounding box center [286, 493] width 172 height 738
click at [289, 642] on div "441 People UTM Source No results Email verified Yes 221 No 220 Member type Retu…" at bounding box center [286, 493] width 172 height 738
click at [139, 684] on nav "QbD Group Events Videos 12 Audience Settings Help SpeakerHub new What's new Pro…" at bounding box center [86, 438] width 172 height 876
click at [271, 679] on div "441 People UTM Source No results Email verified Yes 221 No 220 Member type Retu…" at bounding box center [286, 493] width 172 height 738
click at [144, 468] on nav "QbD Group Events Videos 12 Audience Settings Help SpeakerHub new What's new Pro…" at bounding box center [86, 438] width 172 height 876
